Goal: Transaction & Acquisition: Purchase product/service

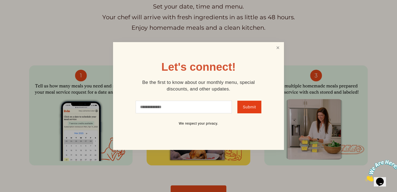
click at [279, 48] on link "Close" at bounding box center [278, 48] width 10 height 10
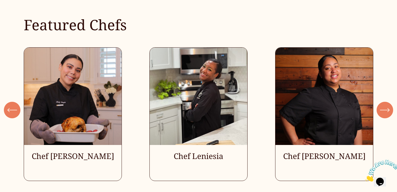
scroll to position [1448, 0]
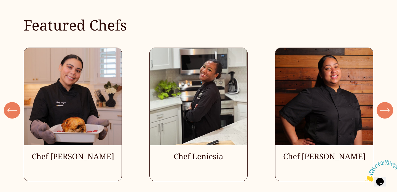
click at [58, 107] on ul "Chef [PERSON_NAME] Chef Leniesia" at bounding box center [198, 115] width 349 height 134
click at [79, 157] on ul "Chef [PERSON_NAME] Chef Leniesia" at bounding box center [198, 115] width 349 height 134
click at [213, 103] on ul "Chef [PERSON_NAME] Chef Leniesia" at bounding box center [198, 115] width 349 height 134
click at [330, 103] on ul "Chef [PERSON_NAME] Chef Leniesia" at bounding box center [198, 115] width 349 height 134
click at [387, 114] on icon "\a \a \a Next\a \a" at bounding box center [385, 111] width 10 height 10
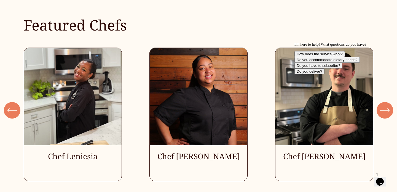
click at [387, 74] on div "I'm here to help! What questions do you have? How does the service work? Do you…" at bounding box center [343, 58] width 99 height 32
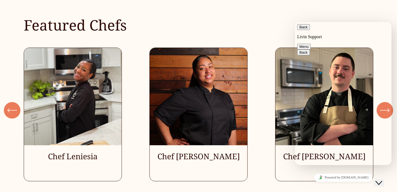
click at [269, 19] on div "Featured Chefs" at bounding box center [198, 20] width 397 height 29
click at [304, 26] on button "Back" at bounding box center [303, 27] width 13 height 6
click at [240, 26] on div "Featured Chefs" at bounding box center [198, 20] width 397 height 29
click at [378, 180] on div "Close Chat This icon closes the chat window." at bounding box center [378, 183] width 7 height 7
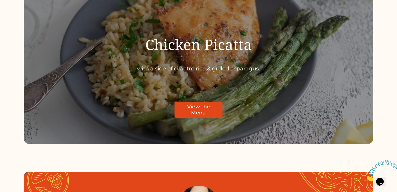
scroll to position [1764, 0]
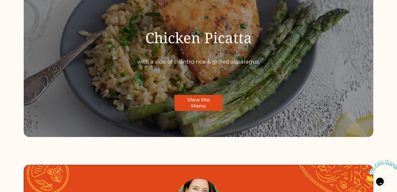
click at [201, 96] on link "View the Menu" at bounding box center [198, 103] width 48 height 16
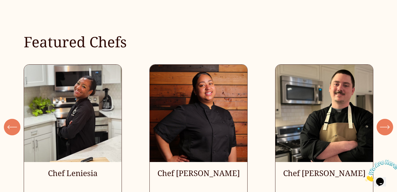
scroll to position [1381, 0]
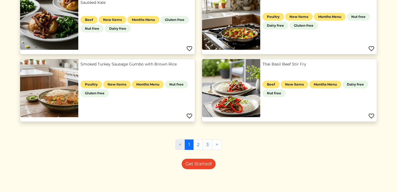
scroll to position [288, 0]
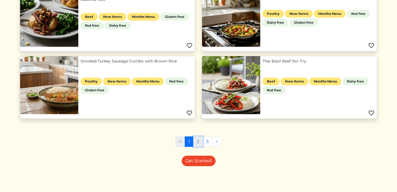
click at [199, 144] on link "2" at bounding box center [198, 142] width 10 height 10
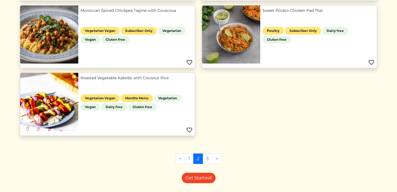
scroll to position [548, 0]
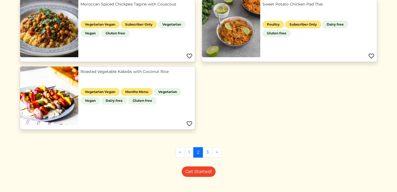
click at [158, 71] on link "Roasted Vegetable Kabobs with Coconut Rice" at bounding box center [136, 72] width 112 height 6
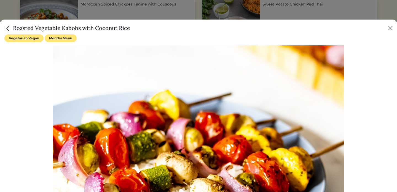
scroll to position [82, 0]
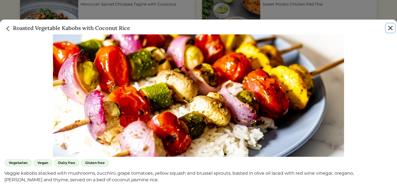
click at [392, 28] on button "Close" at bounding box center [390, 28] width 9 height 9
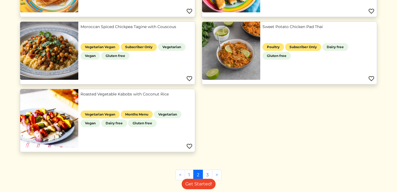
scroll to position [558, 0]
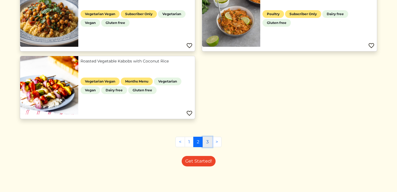
click at [207, 143] on link "3" at bounding box center [208, 142] width 10 height 10
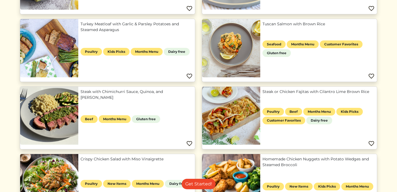
scroll to position [188, 0]
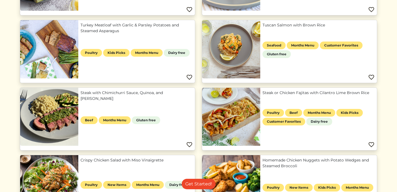
click at [103, 93] on link "Steak with Chimichurri Sauce, Quinoa, and Zucchini" at bounding box center [136, 96] width 112 height 12
click at [158, 5] on div at bounding box center [198, 96] width 397 height 192
